Goal: Task Accomplishment & Management: Use online tool/utility

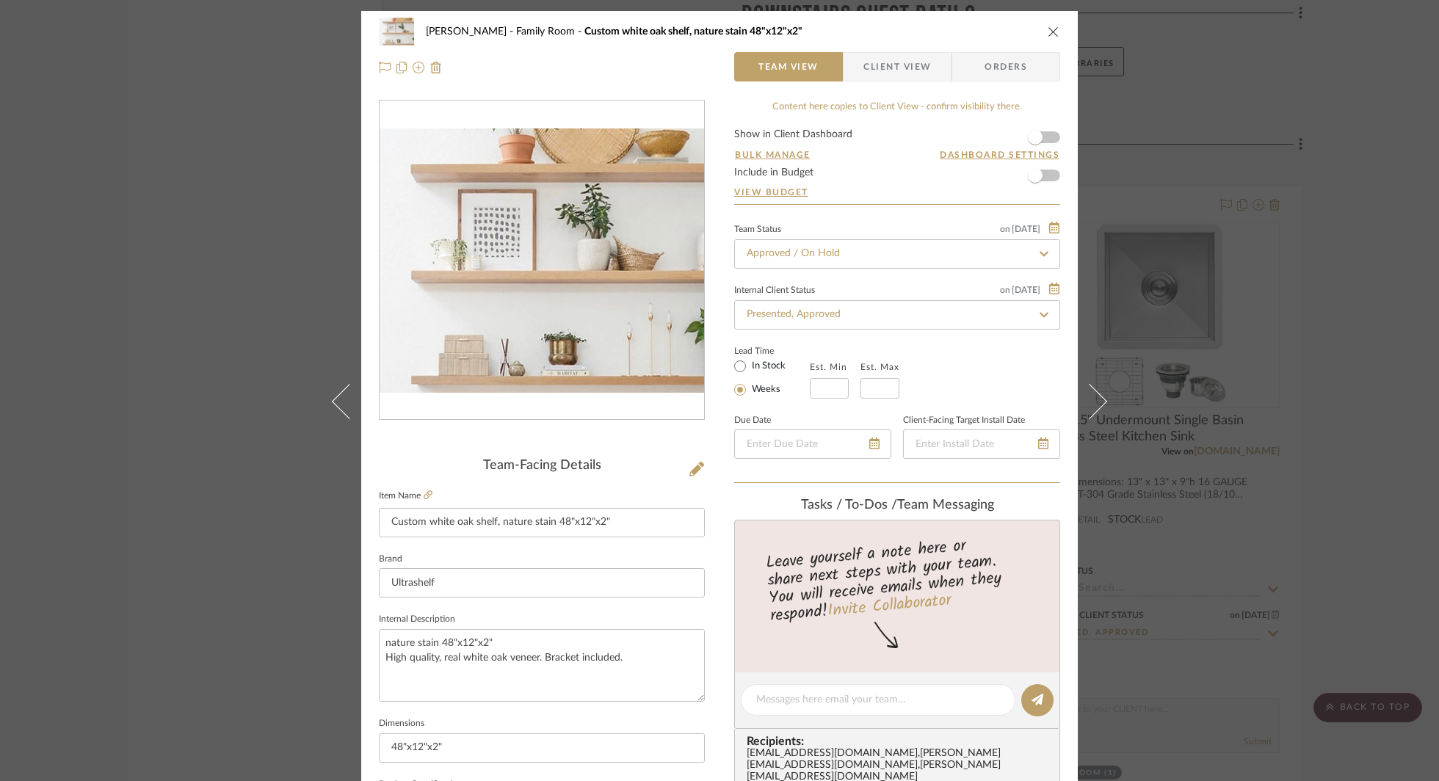
click at [1051, 36] on icon "close" at bounding box center [1054, 32] width 12 height 12
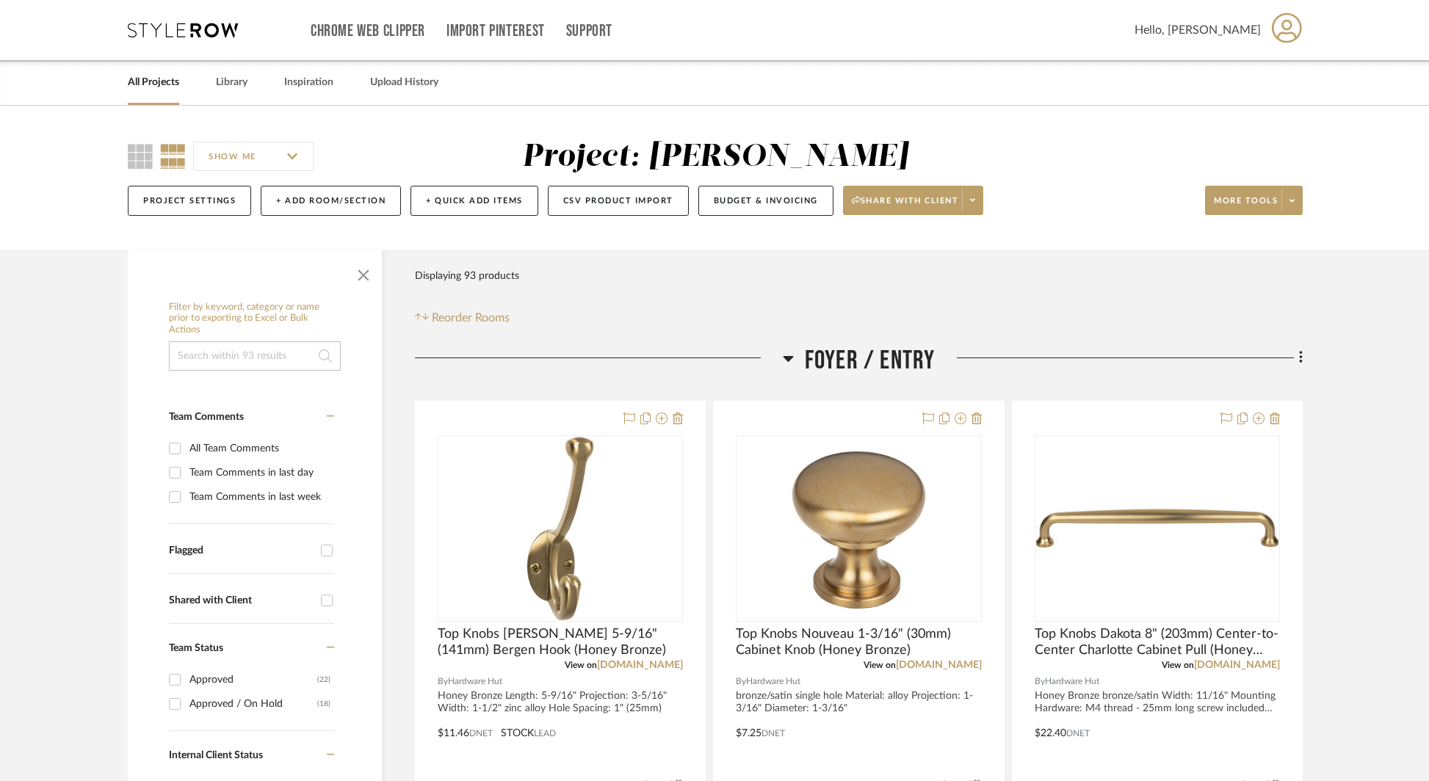
click at [163, 93] on div "All Projects" at bounding box center [153, 82] width 51 height 45
click at [167, 73] on link "All Projects" at bounding box center [153, 83] width 51 height 20
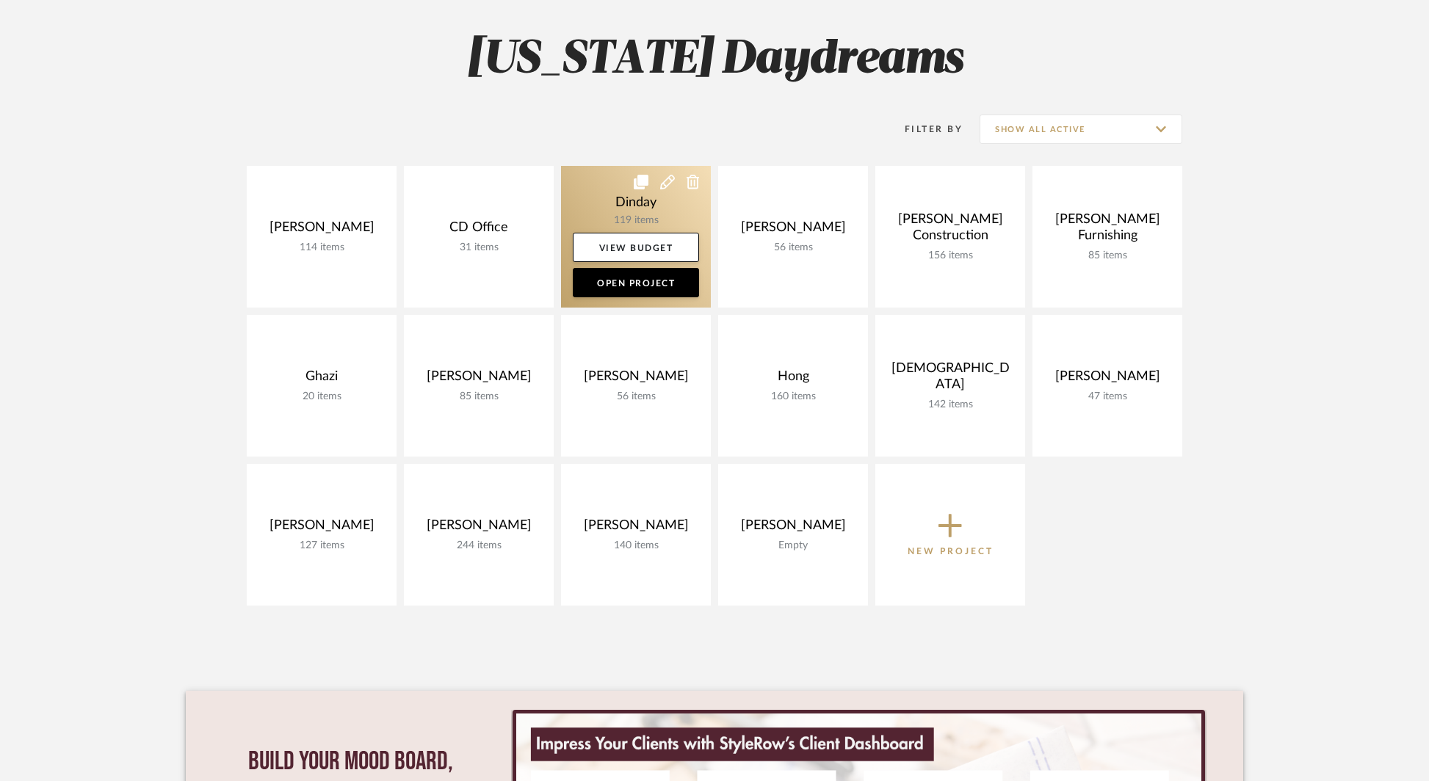
scroll to position [244, 0]
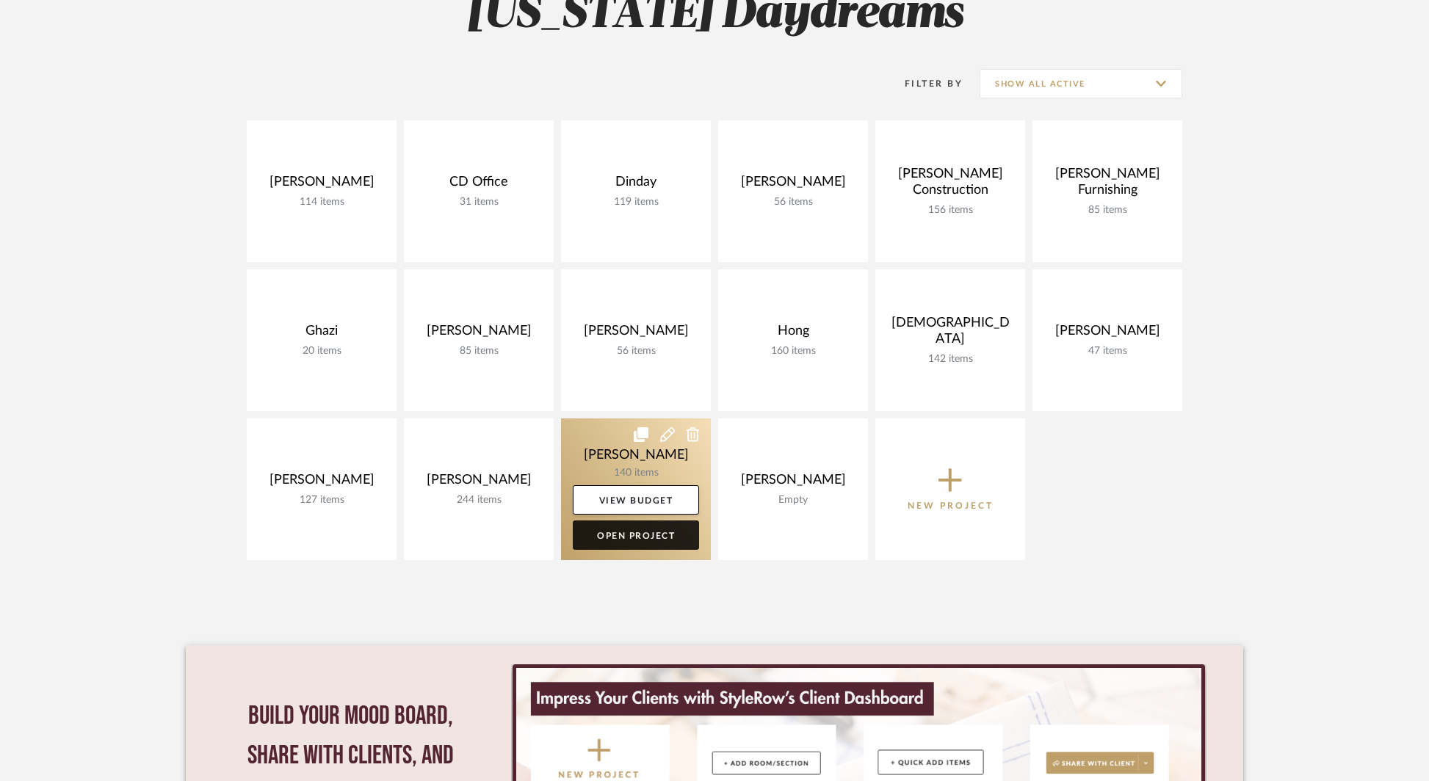
click at [646, 535] on link "Open Project" at bounding box center [636, 535] width 126 height 29
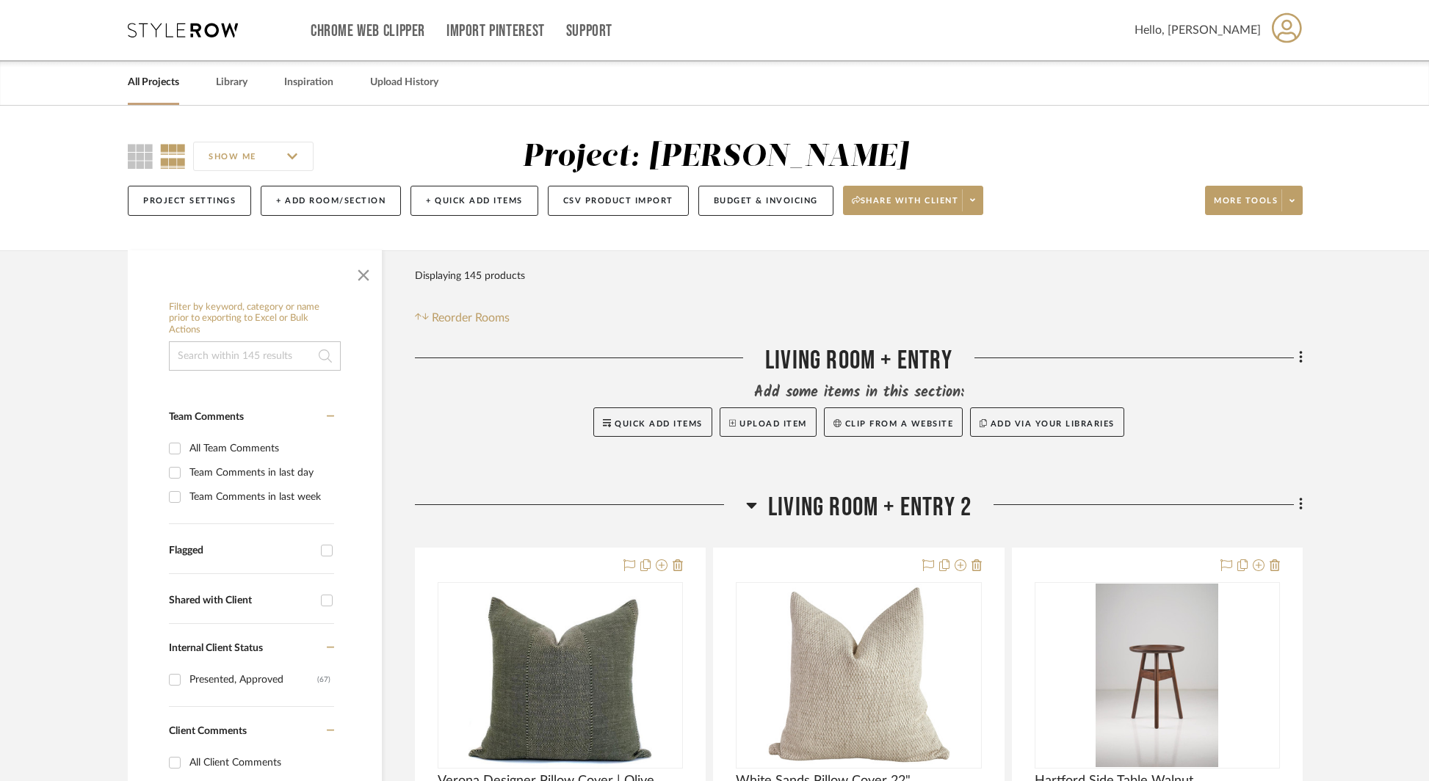
scroll to position [13, 0]
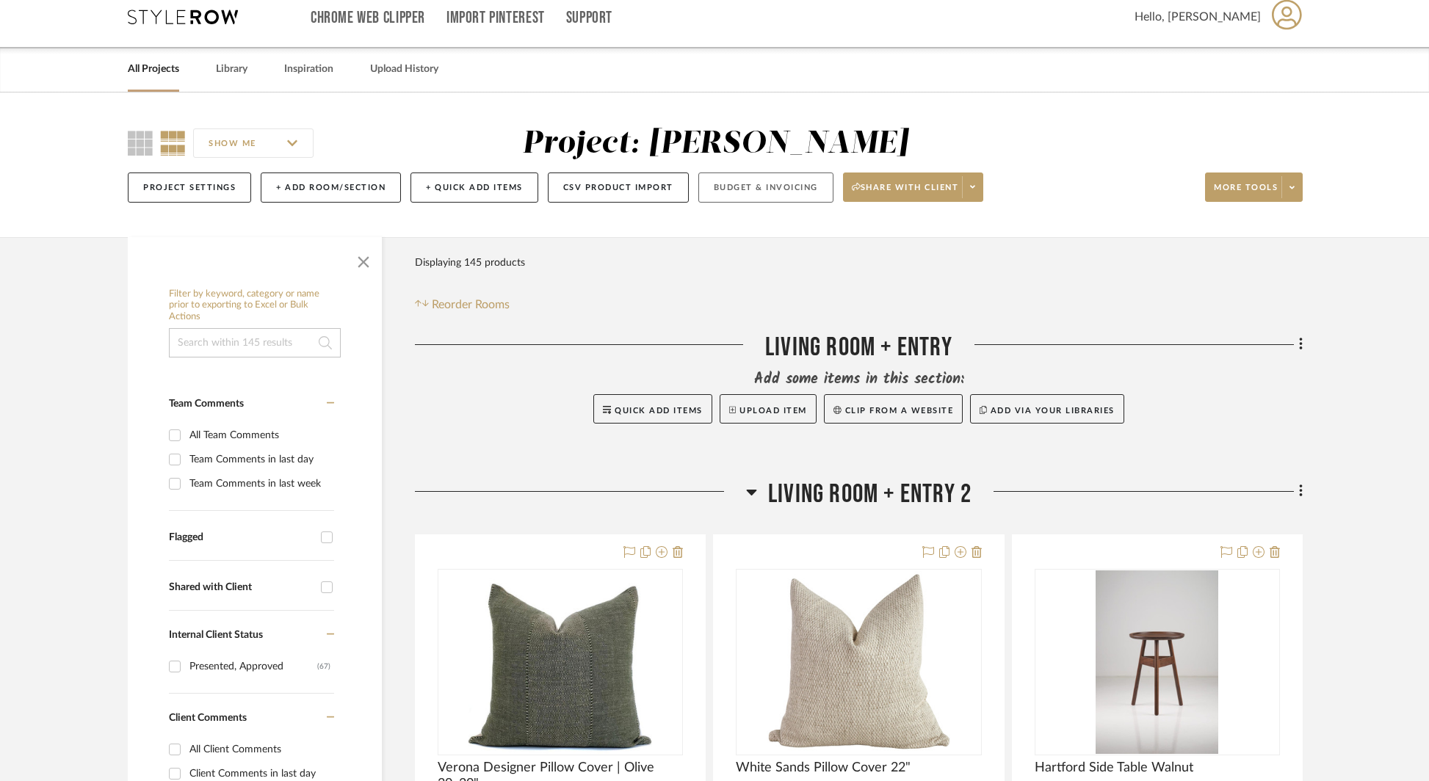
click at [759, 192] on button "Budget & Invoicing" at bounding box center [765, 188] width 135 height 30
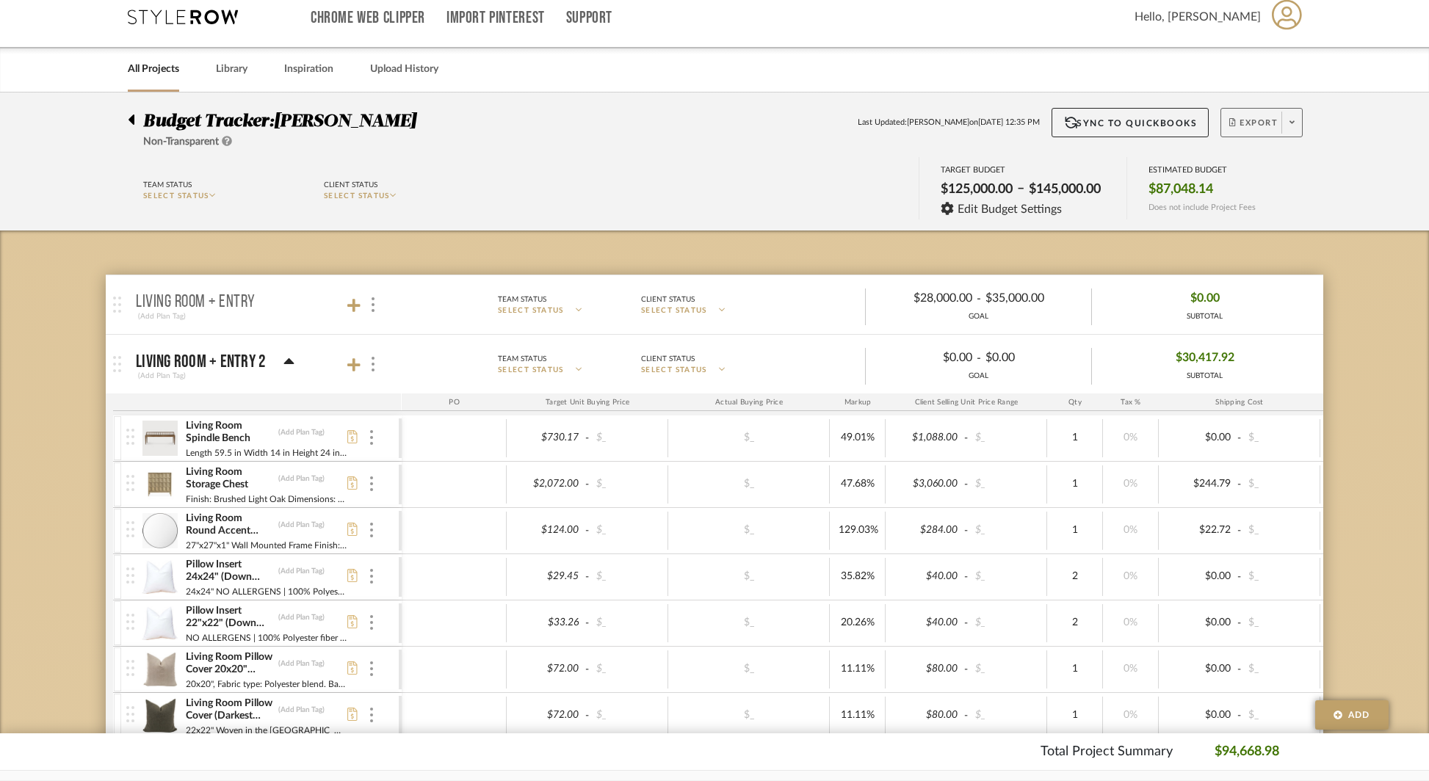
click at [1258, 123] on span "Export" at bounding box center [1253, 128] width 48 height 22
click at [1258, 172] on button "Export PDF" at bounding box center [1288, 163] width 140 height 35
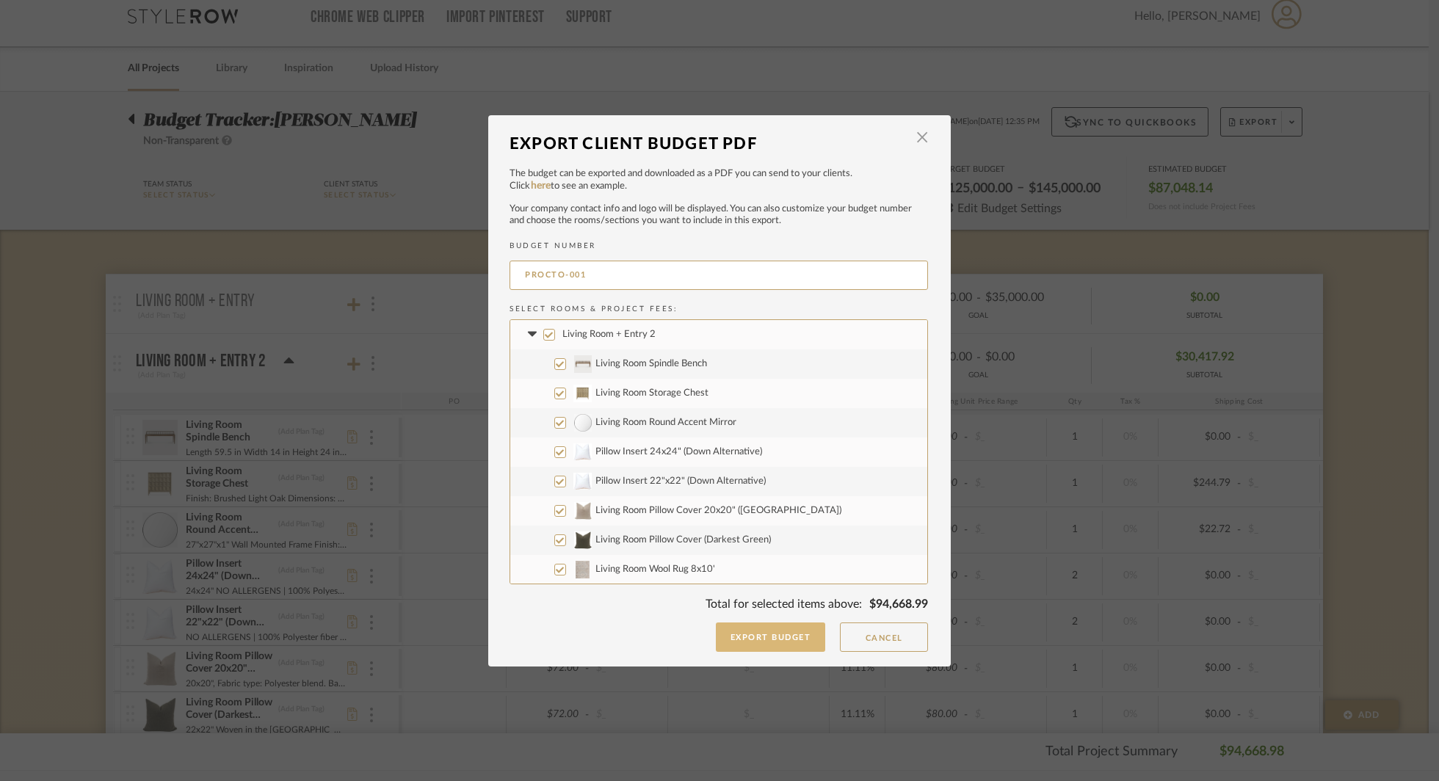
click at [762, 644] on button "Export Budget" at bounding box center [771, 637] width 110 height 29
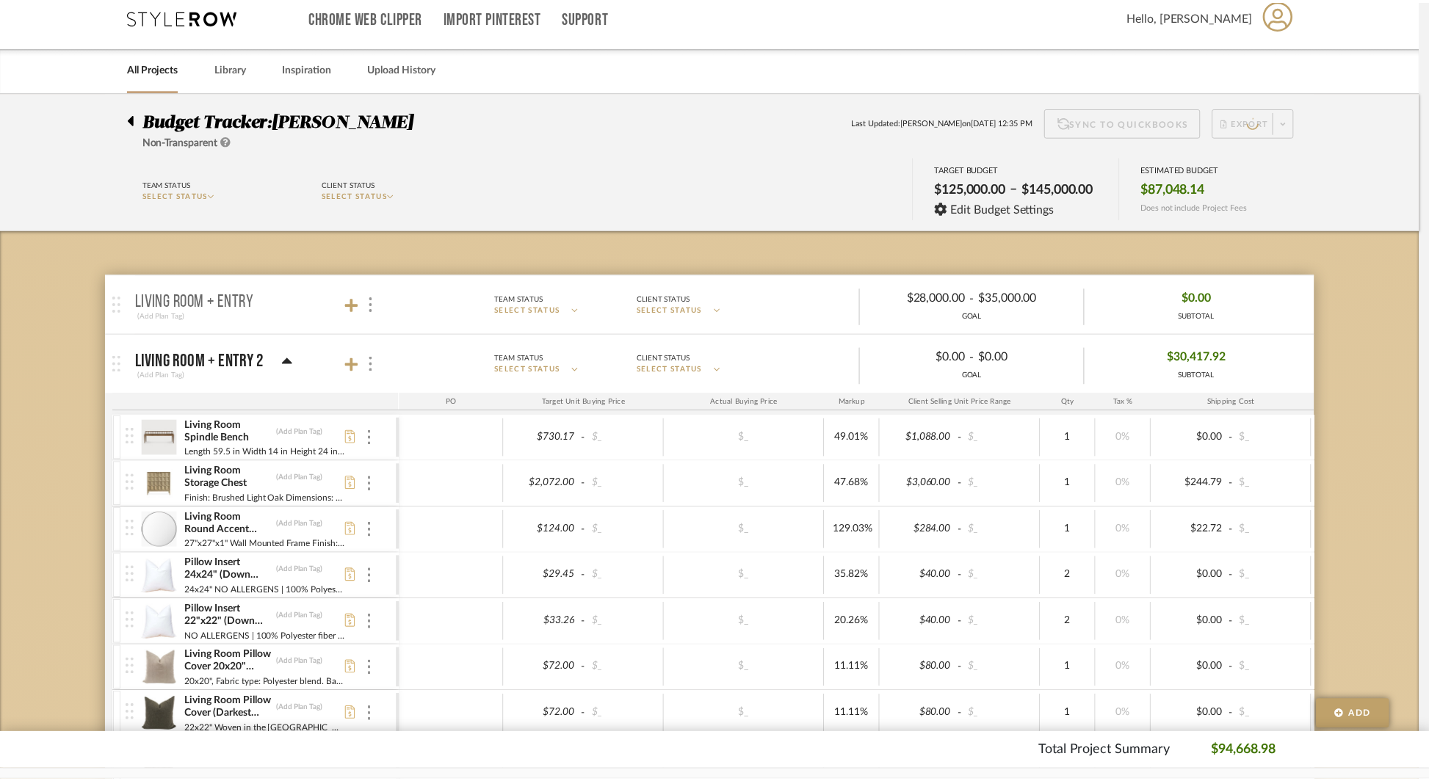
scroll to position [13, 0]
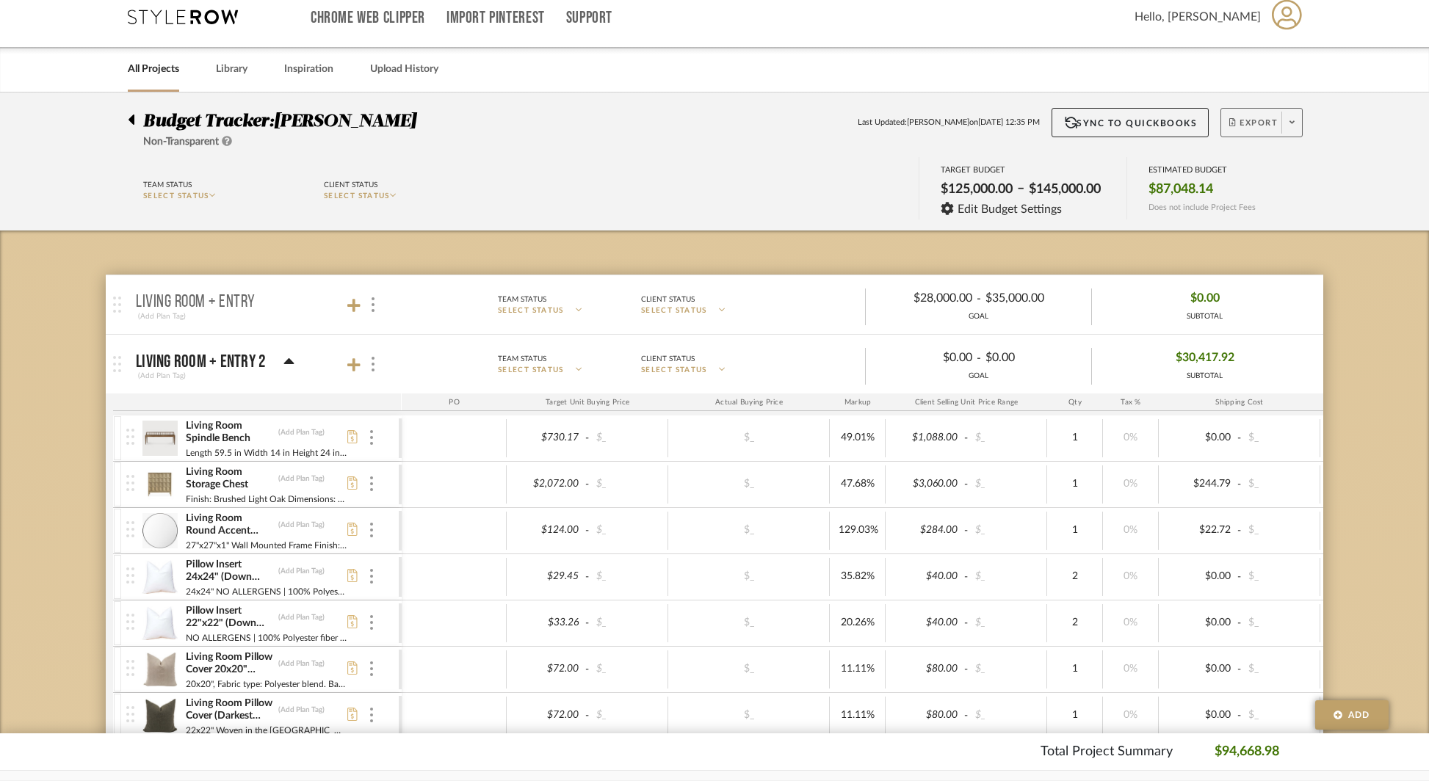
click at [1255, 120] on span "Export" at bounding box center [1253, 128] width 48 height 22
click at [1261, 197] on span "Export Excel" at bounding box center [1288, 199] width 110 height 12
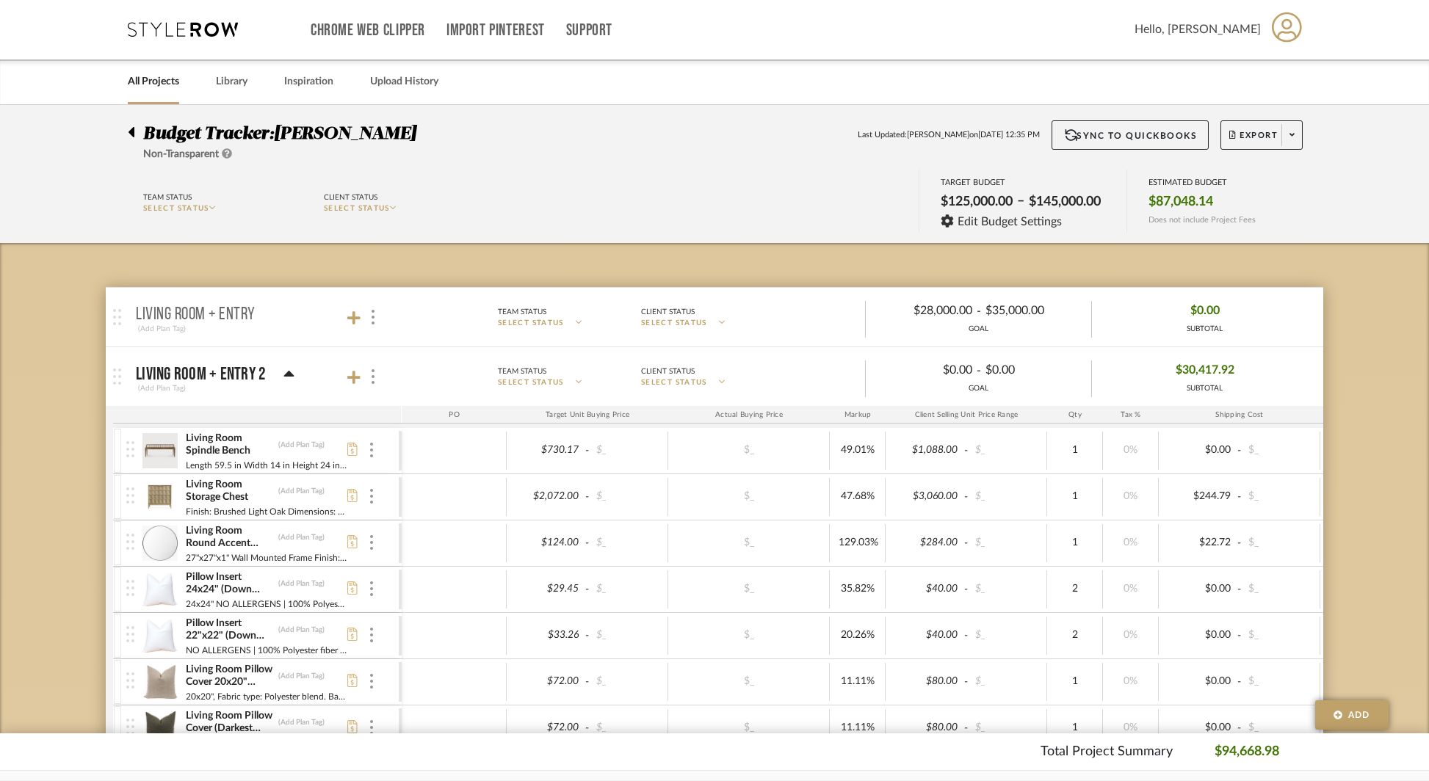
scroll to position [0, 0]
